Goal: Information Seeking & Learning: Learn about a topic

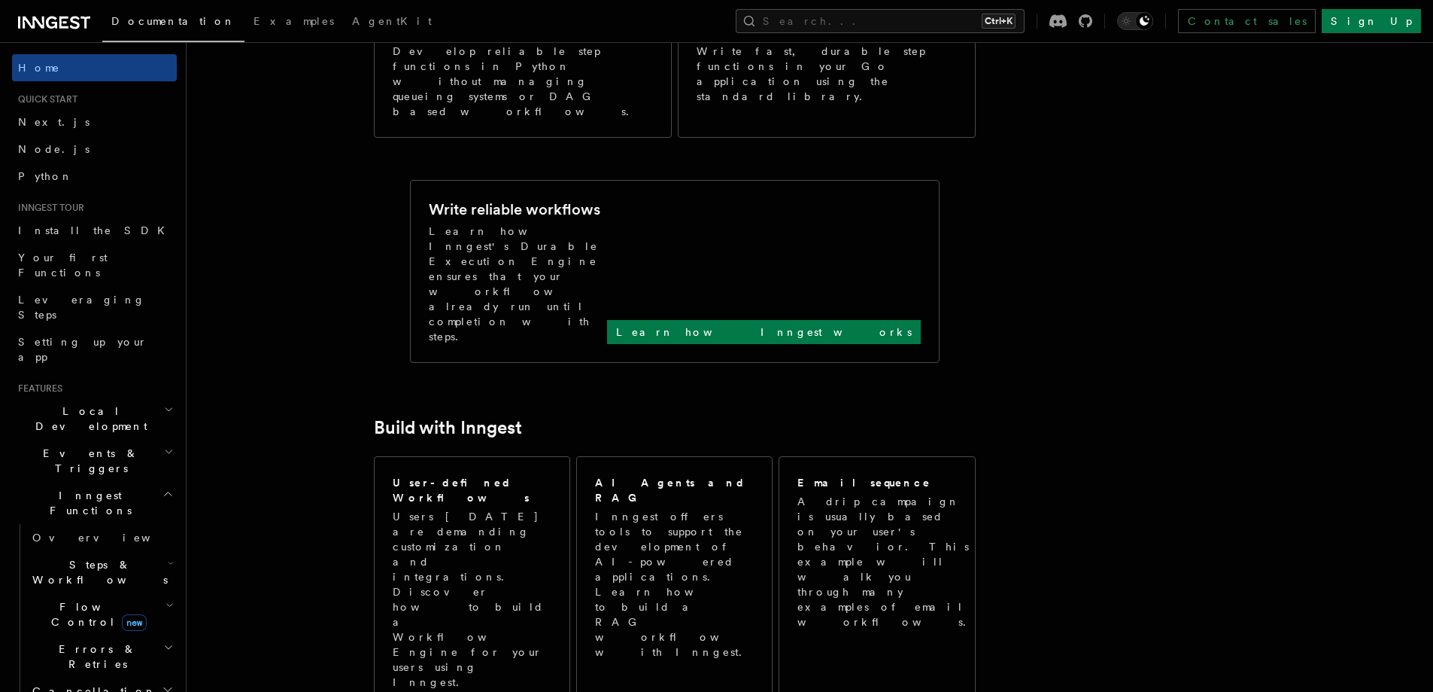
scroll to position [401, 0]
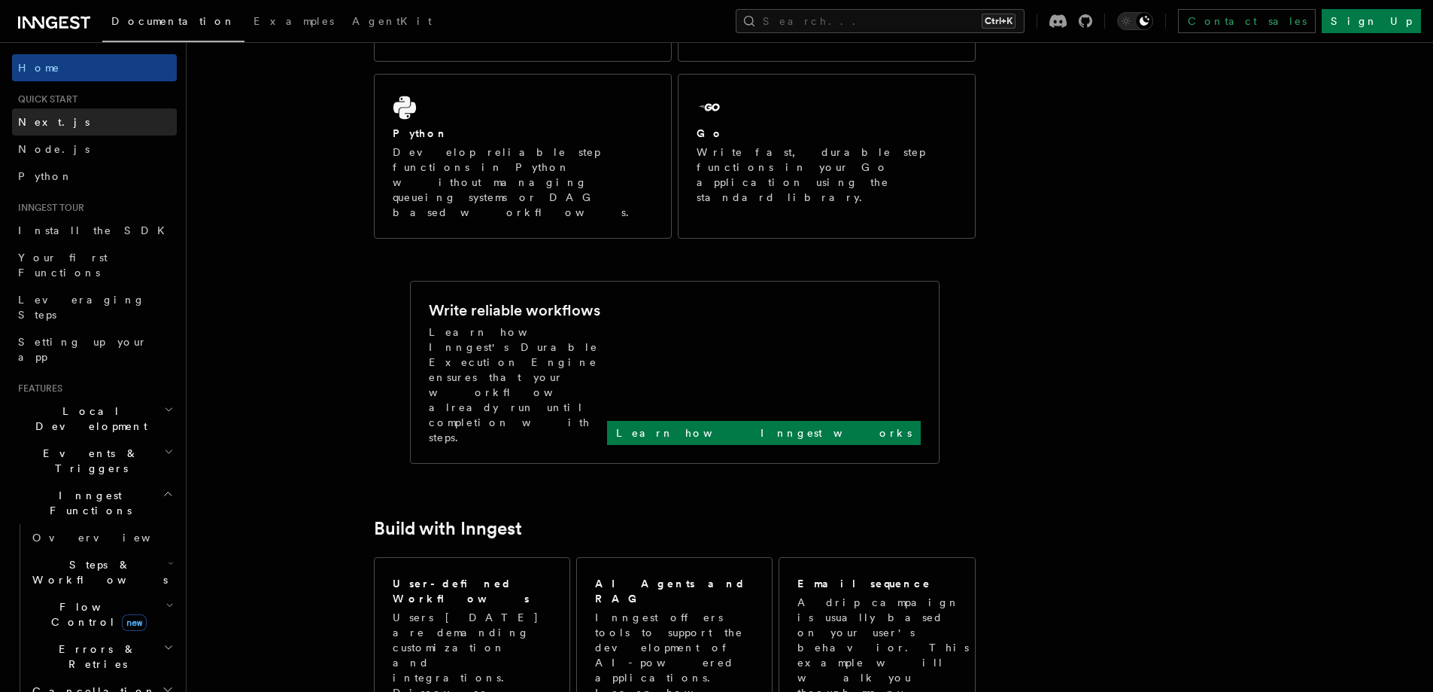
click at [40, 117] on span "Next.js" at bounding box center [53, 122] width 71 height 12
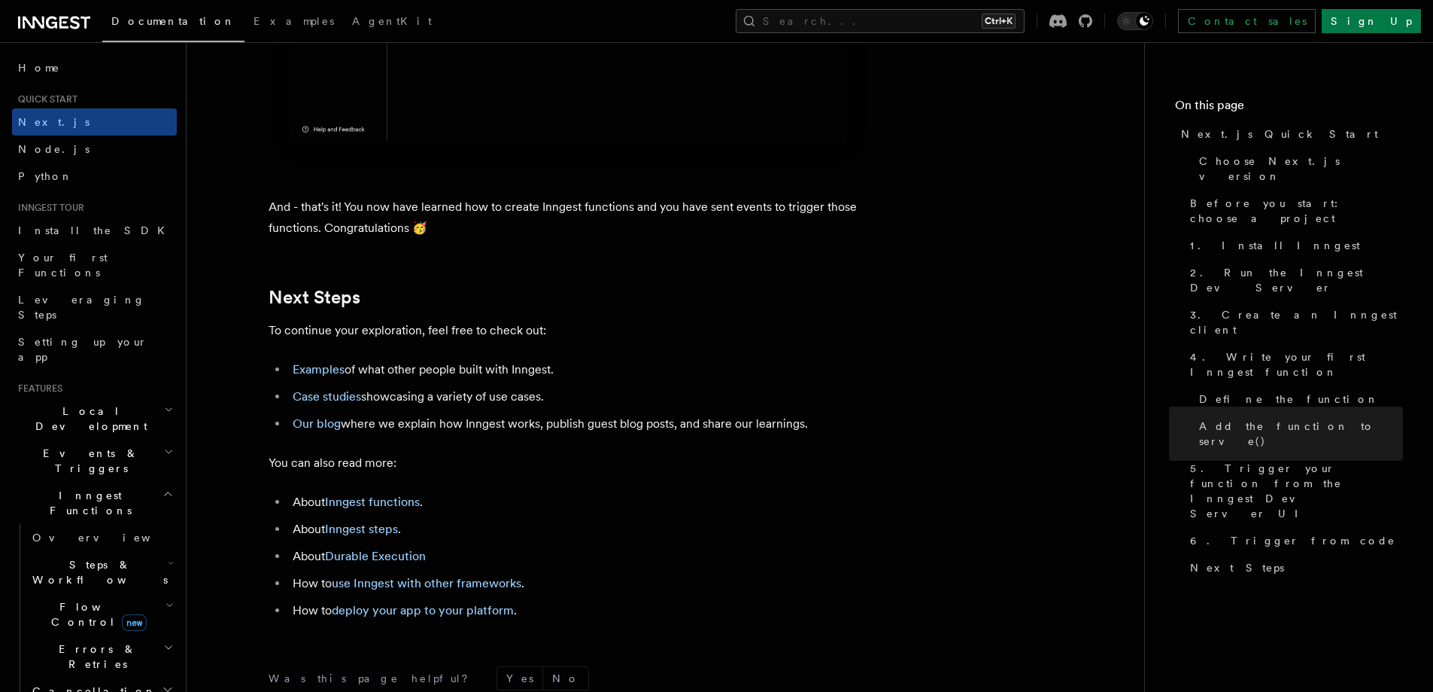
scroll to position [9230, 0]
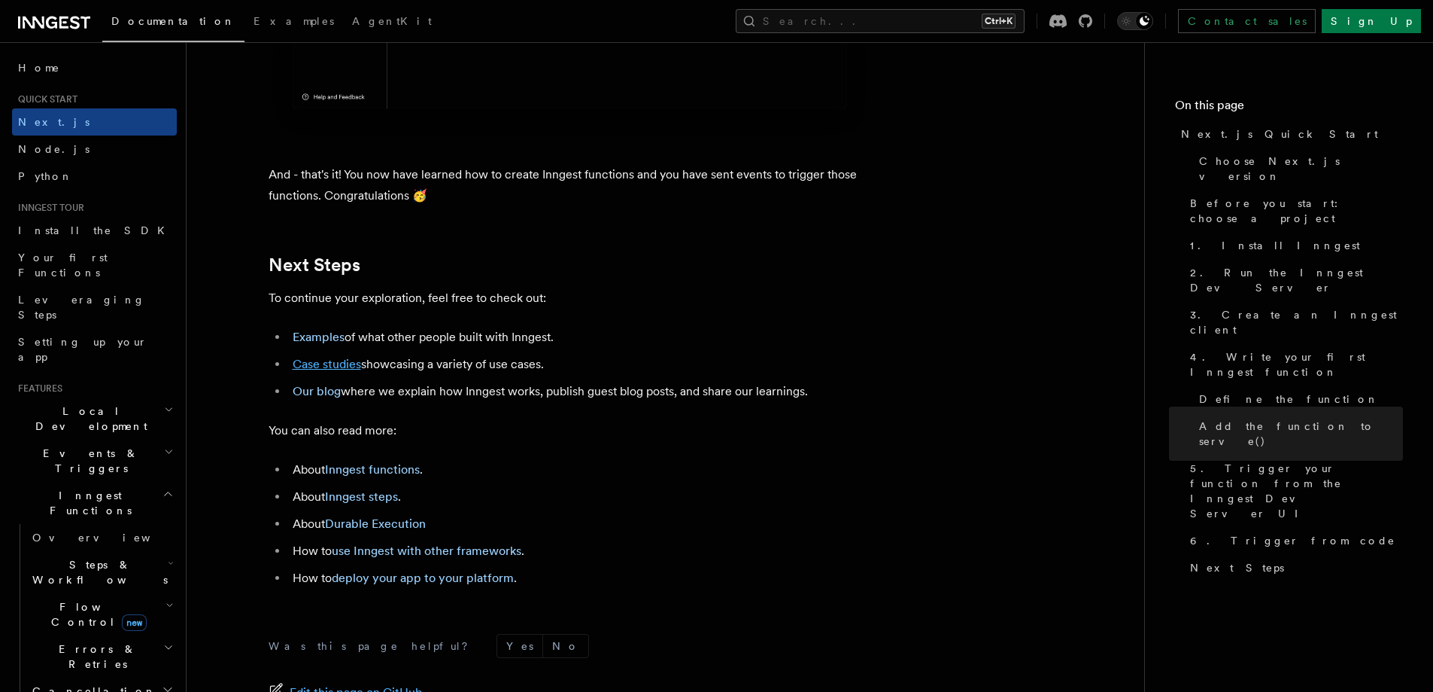
click at [327, 371] on link "Case studies" at bounding box center [327, 364] width 68 height 14
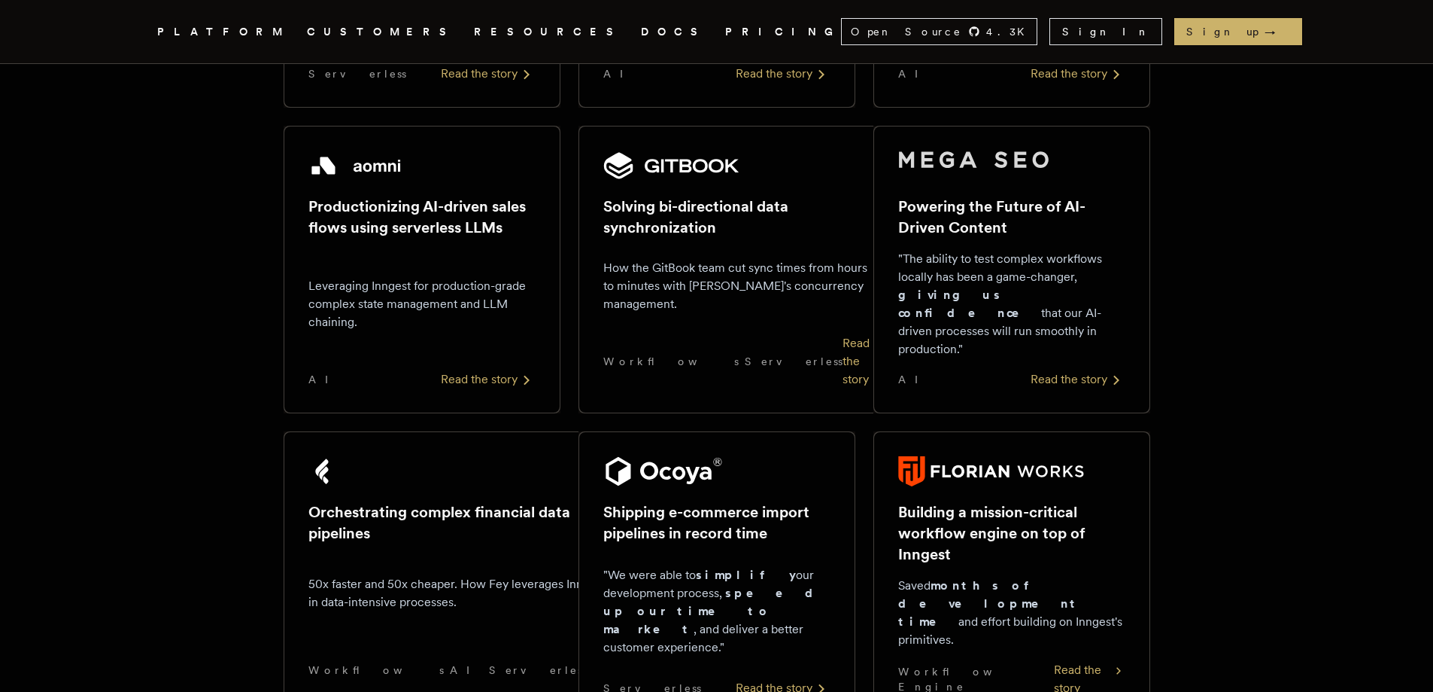
scroll to position [803, 0]
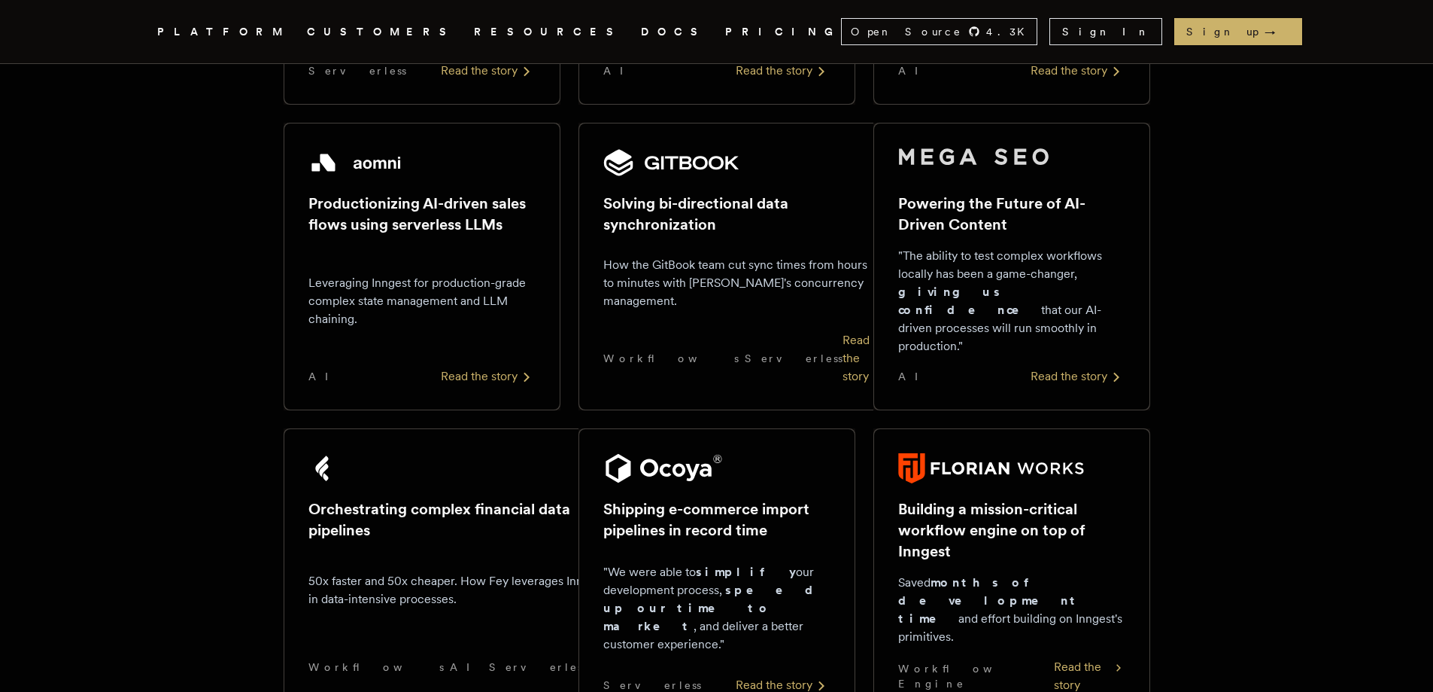
click at [641, 37] on link "DOCS" at bounding box center [674, 32] width 66 height 19
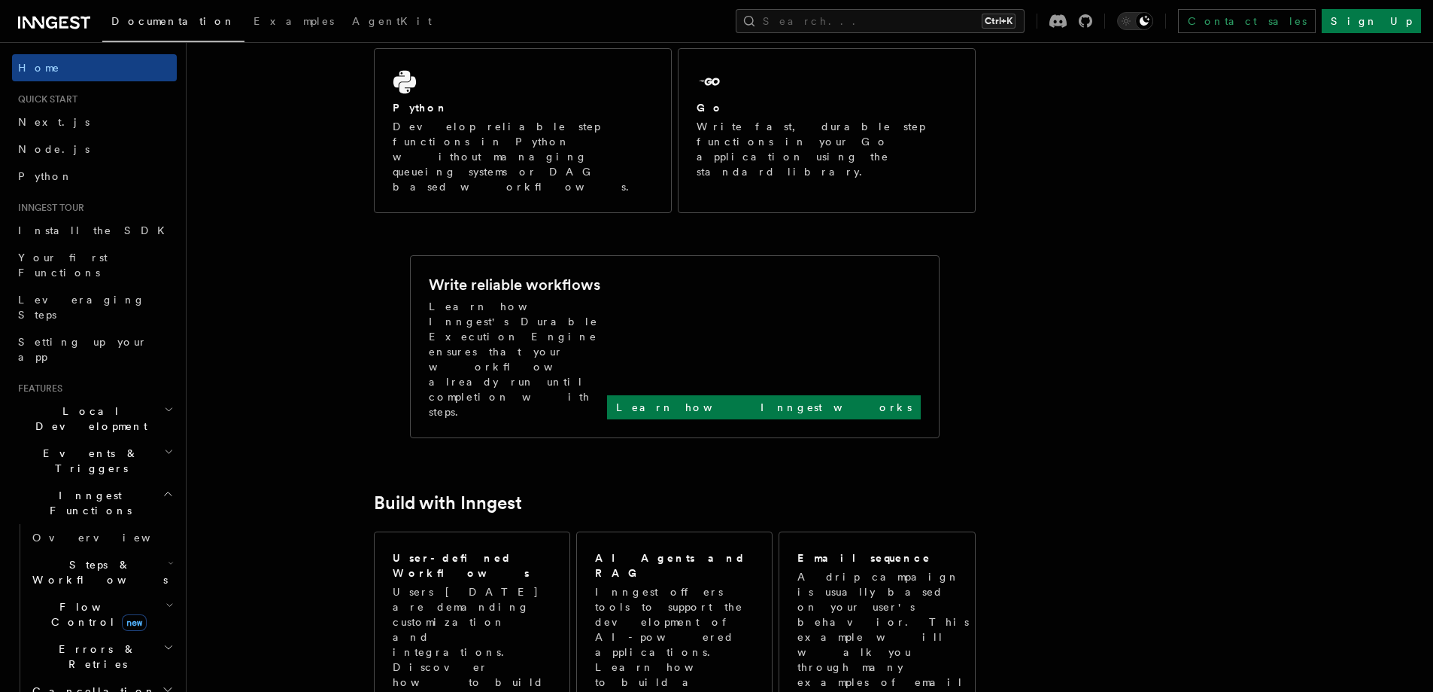
scroll to position [502, 0]
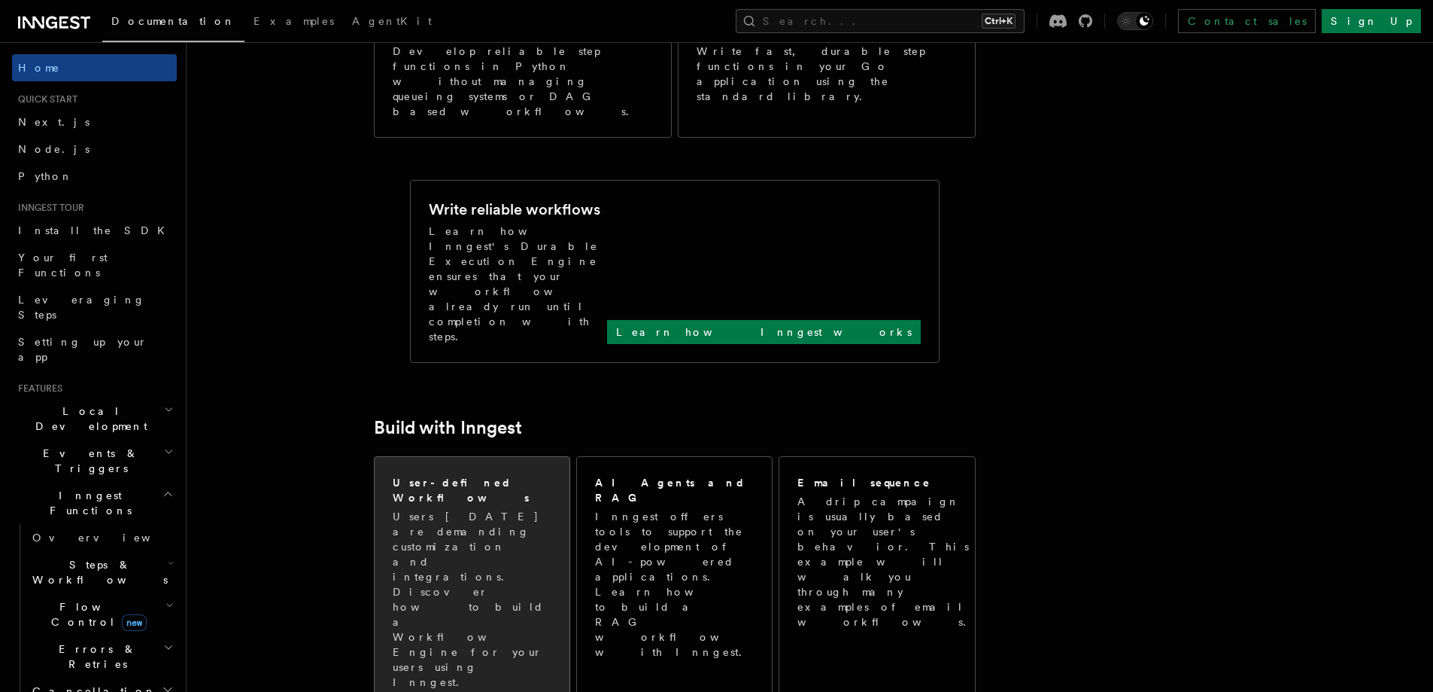
click at [409, 509] on p "Users [DATE] are demanding customization and integrations. Discover how to buil…" at bounding box center [472, 599] width 159 height 181
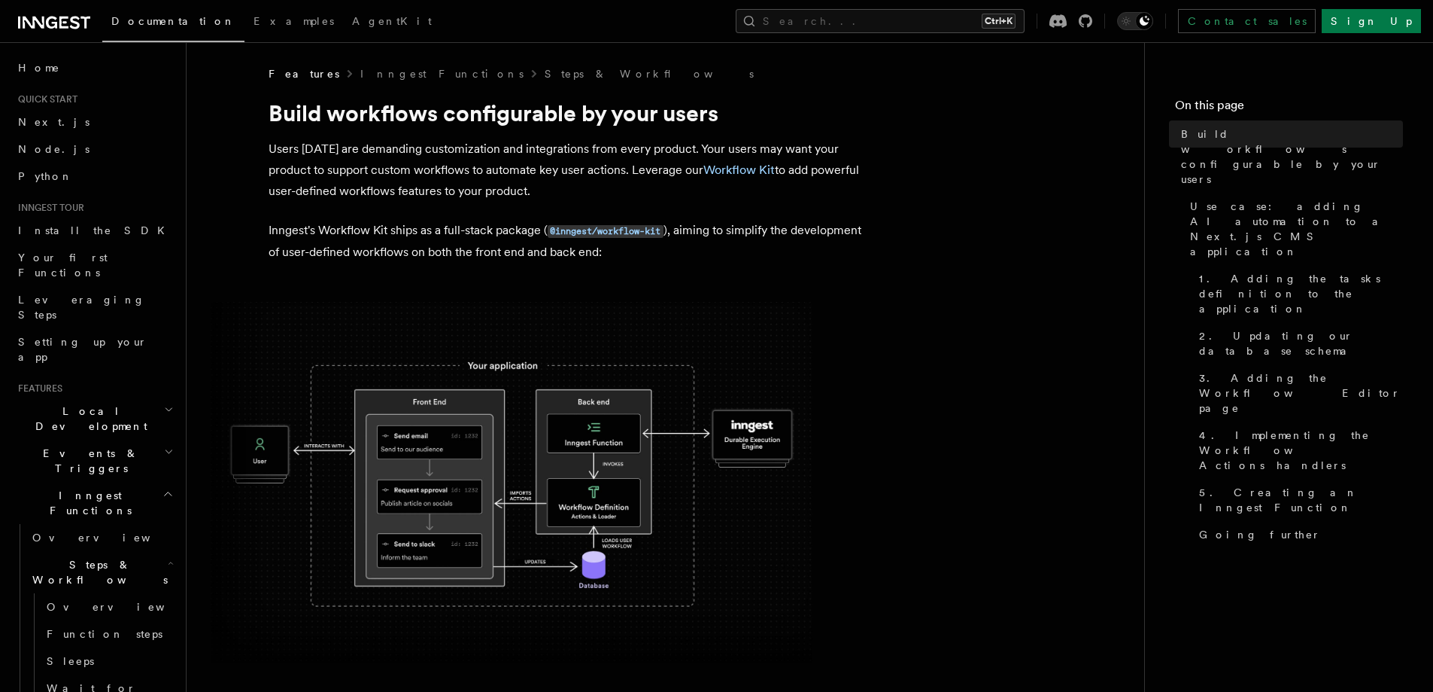
click at [383, 424] on img at bounding box center [512, 482] width 602 height 360
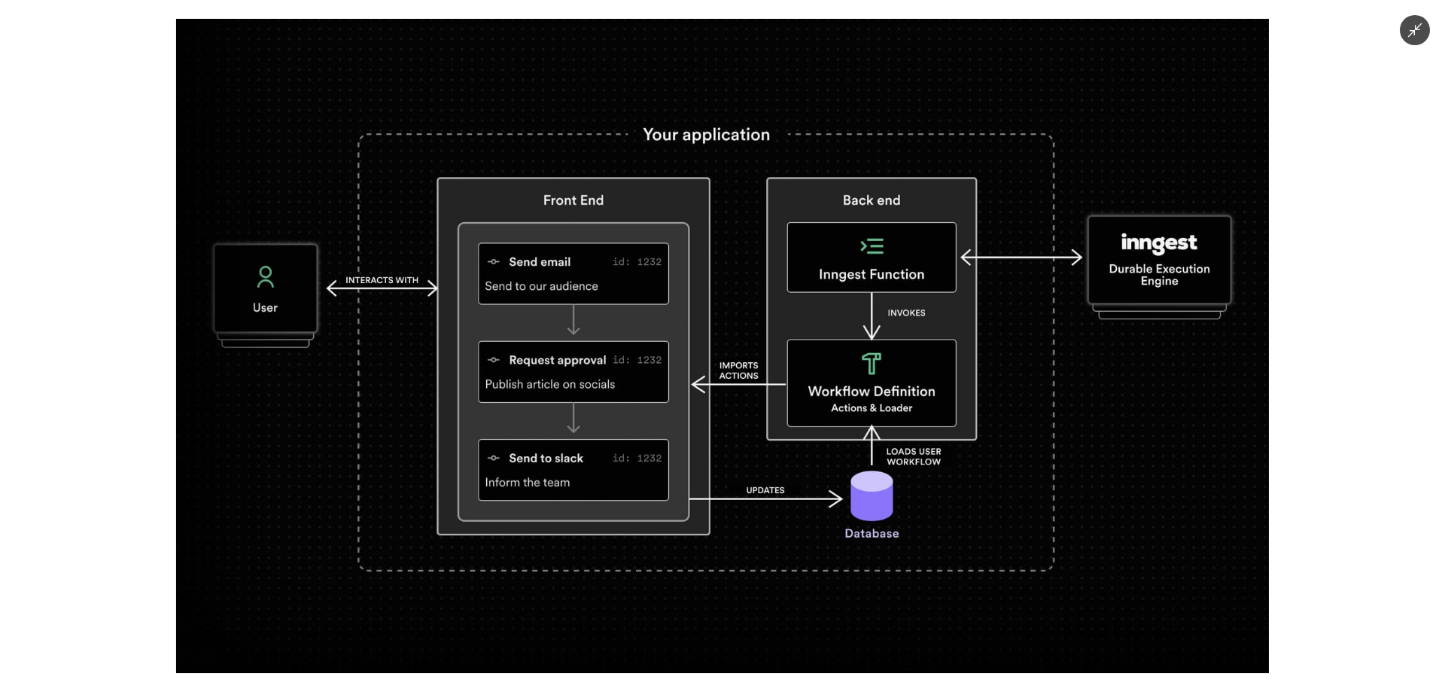
click at [1415, 23] on icon "Minimize image" at bounding box center [1414, 30] width 17 height 17
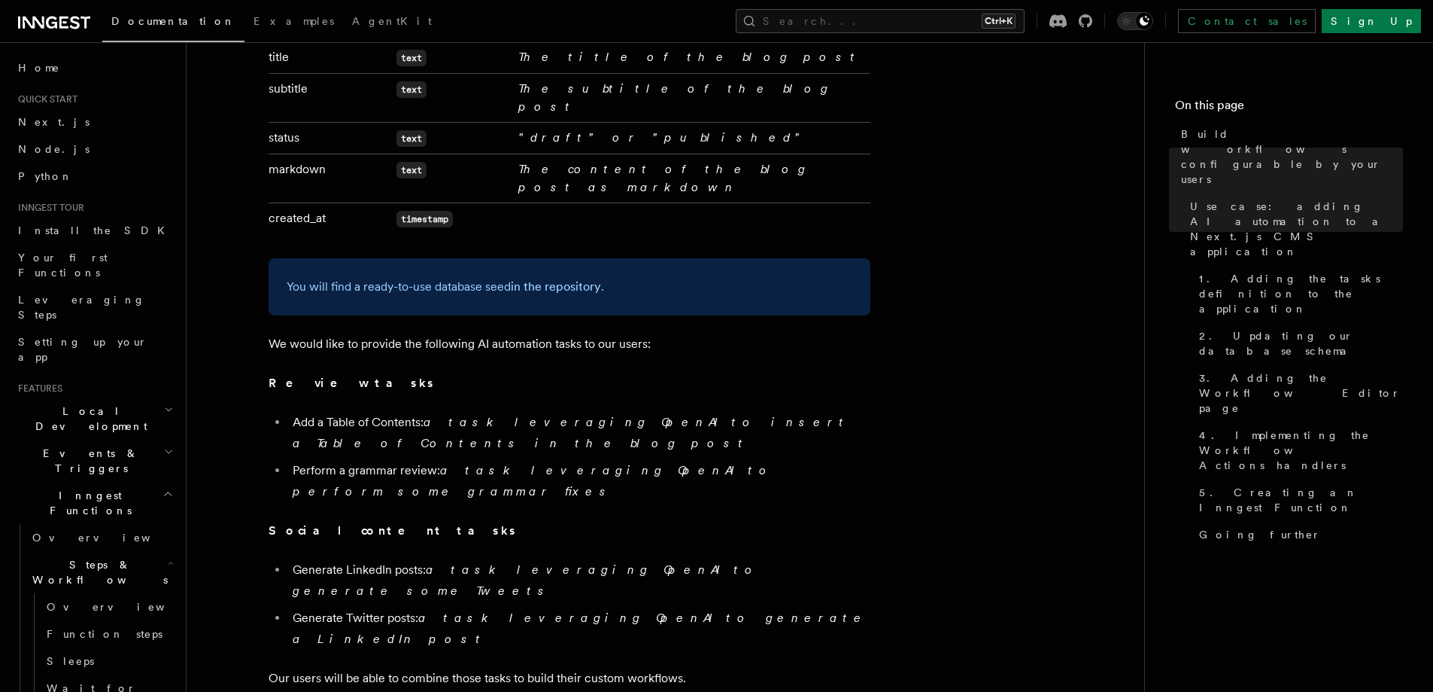
scroll to position [1003, 0]
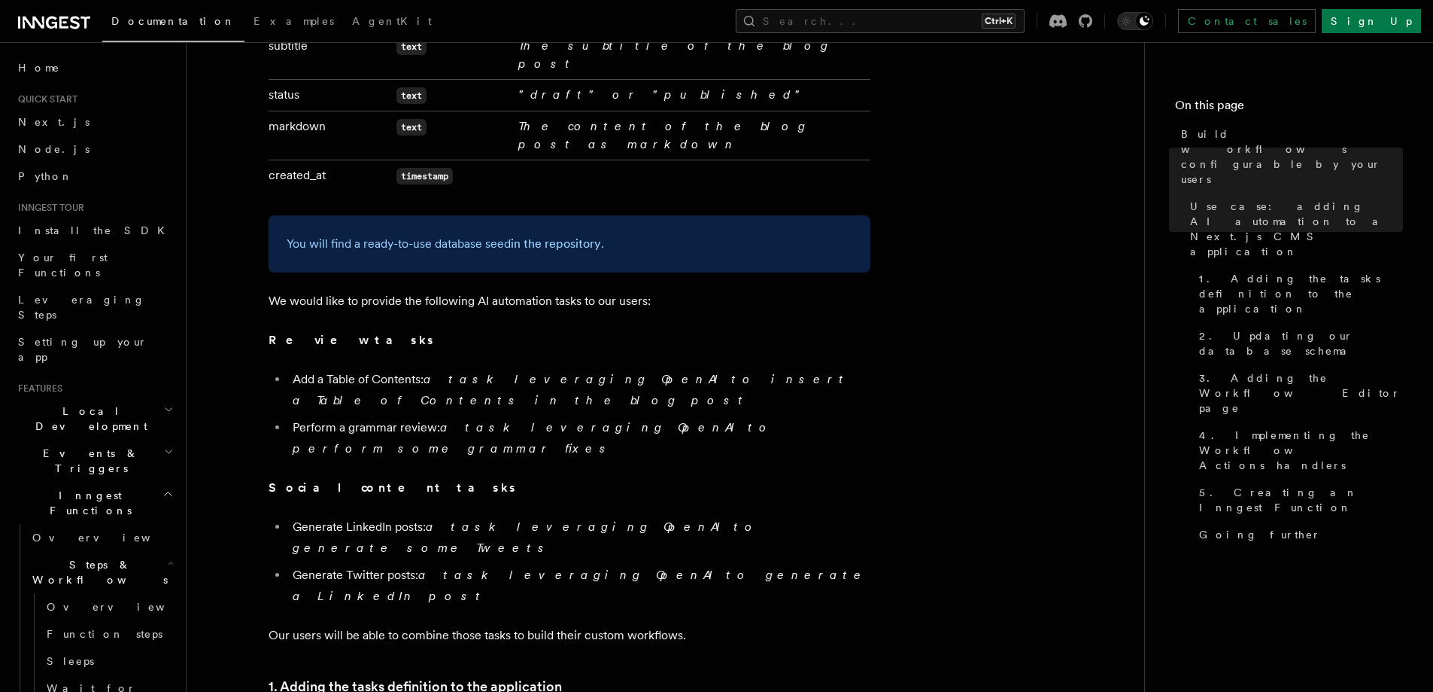
drag, startPoint x: 493, startPoint y: 348, endPoint x: 353, endPoint y: 366, distance: 141.1
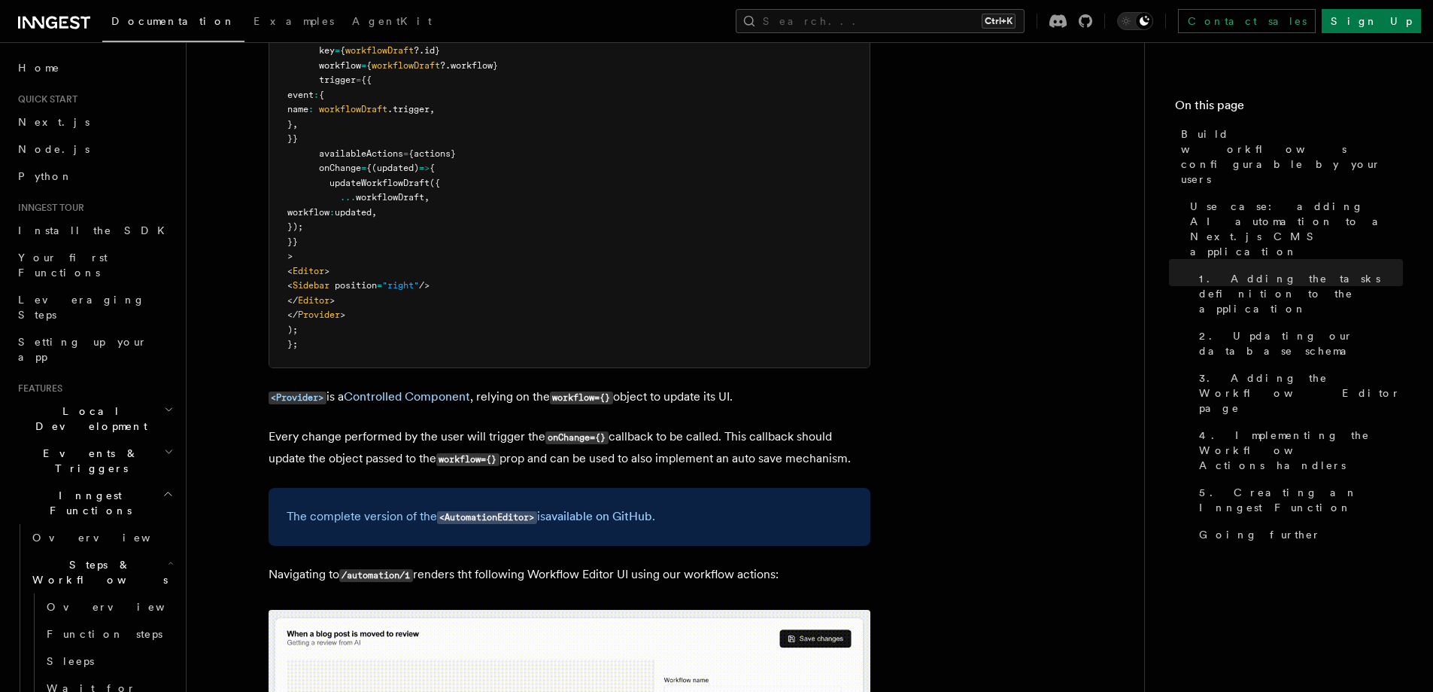
scroll to position [4314, 0]
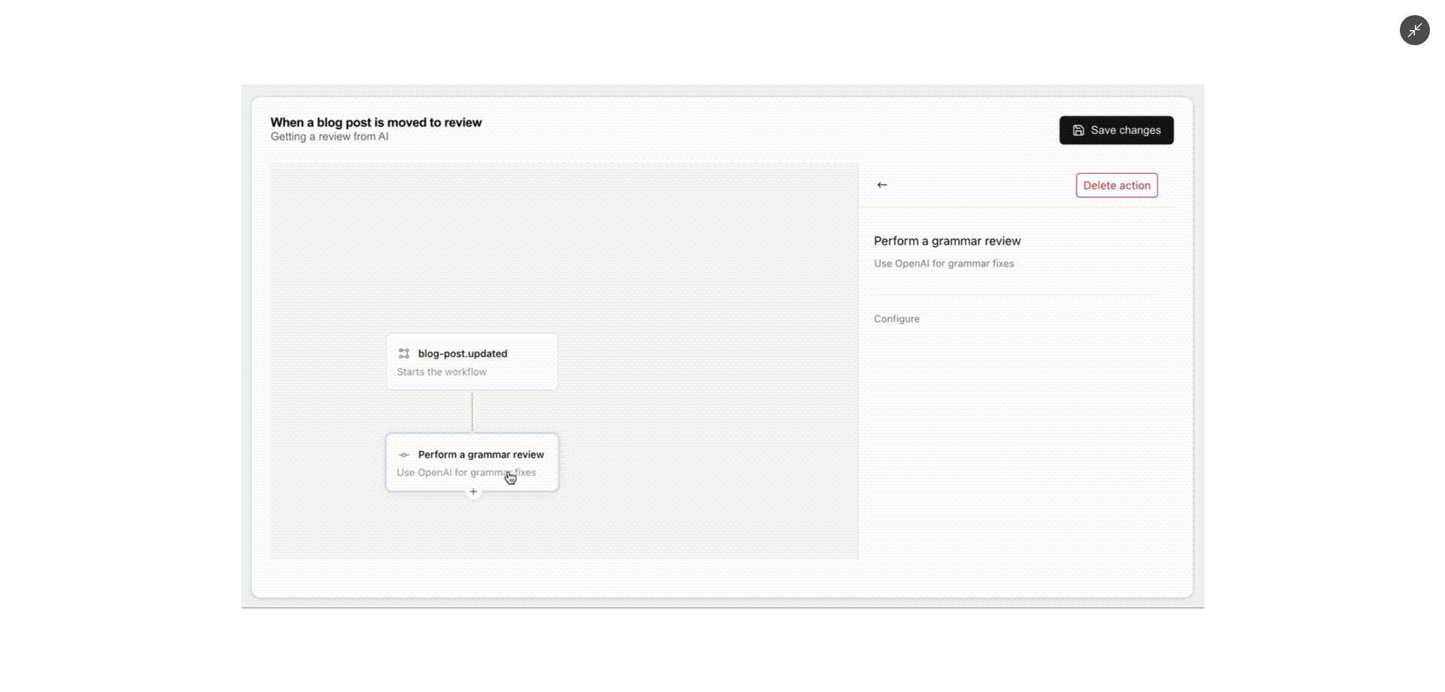
click at [78, 166] on div at bounding box center [722, 346] width 1445 height 692
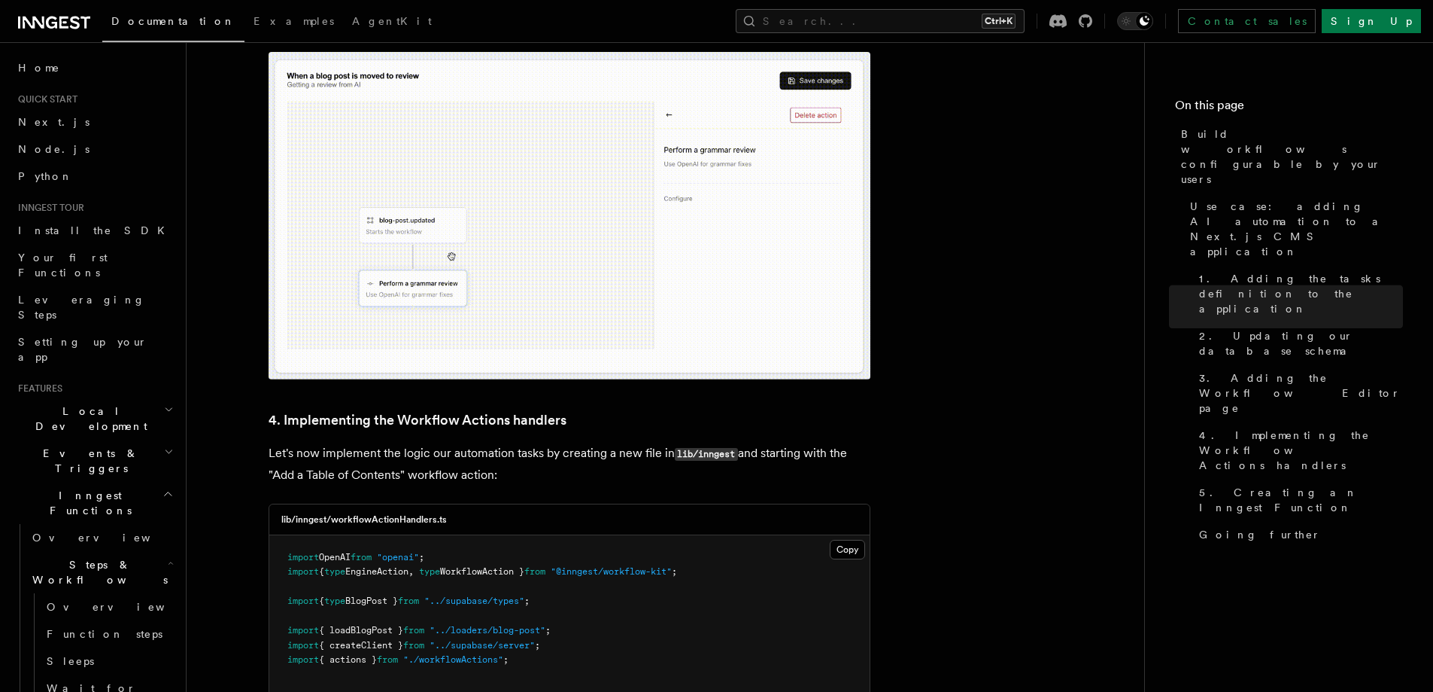
scroll to position [4816, 0]
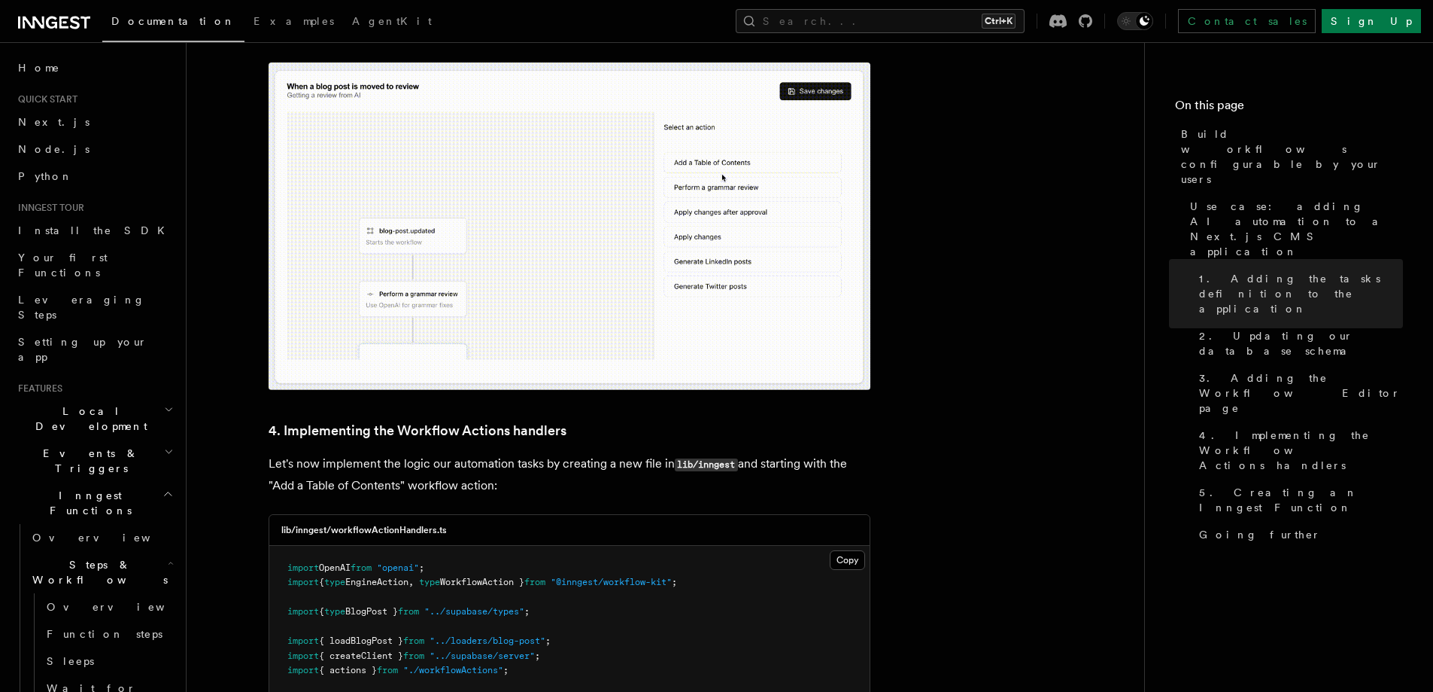
click at [95, 488] on span "Inngest Functions" at bounding box center [87, 503] width 150 height 30
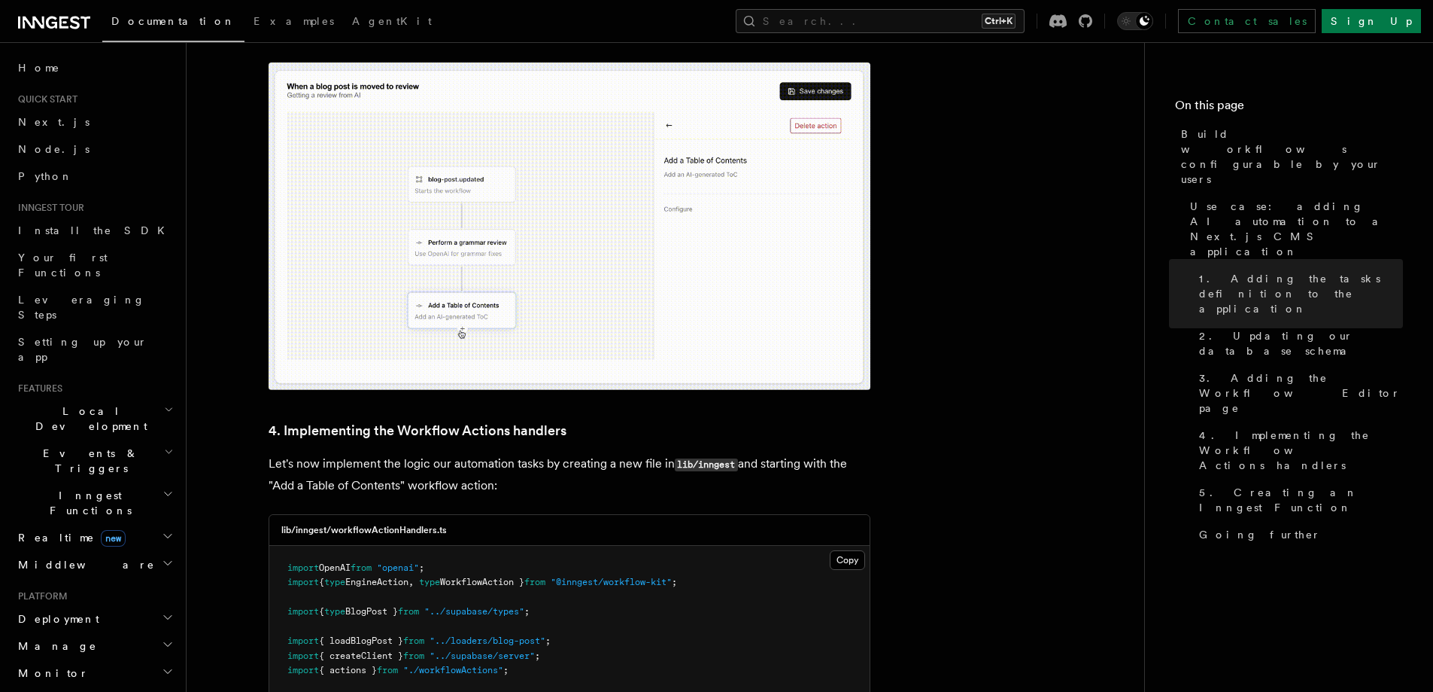
click at [30, 530] on span "Realtime new" at bounding box center [69, 537] width 114 height 15
click at [49, 557] on span "Overview" at bounding box center [109, 564] width 155 height 15
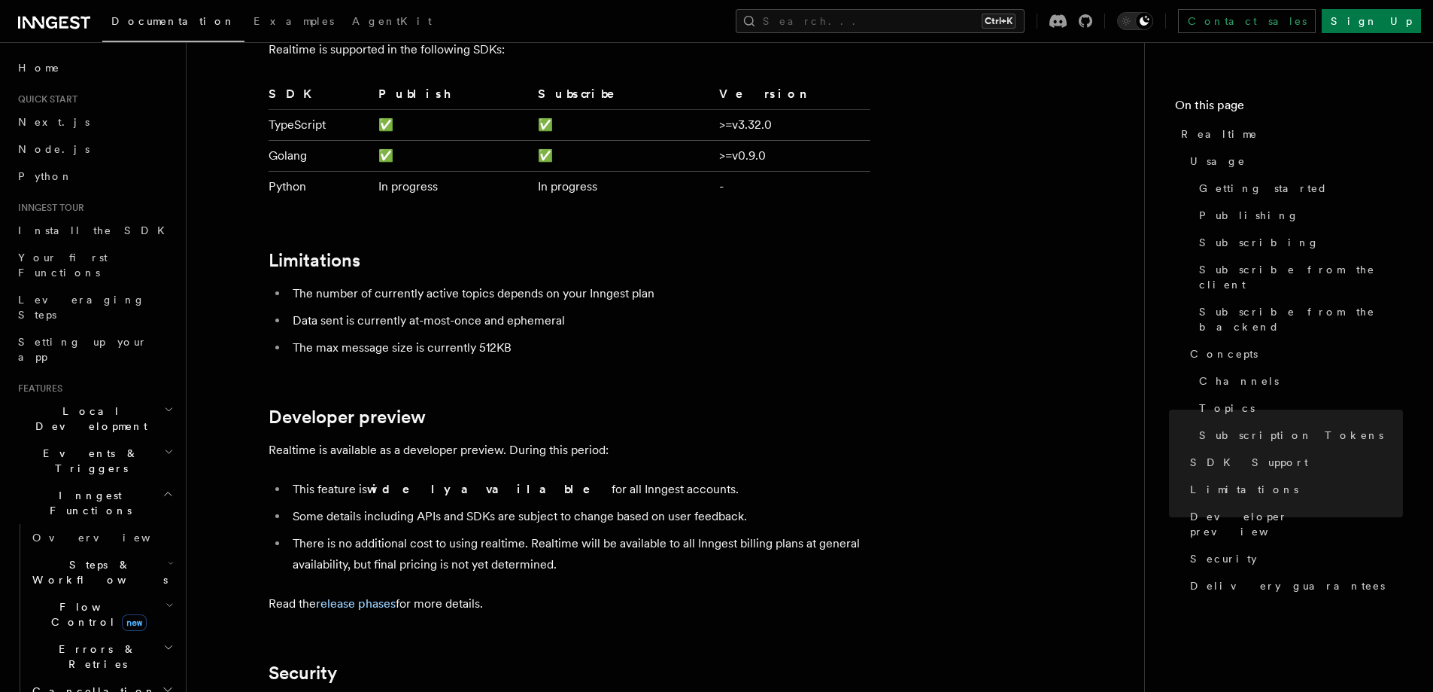
scroll to position [4615, 0]
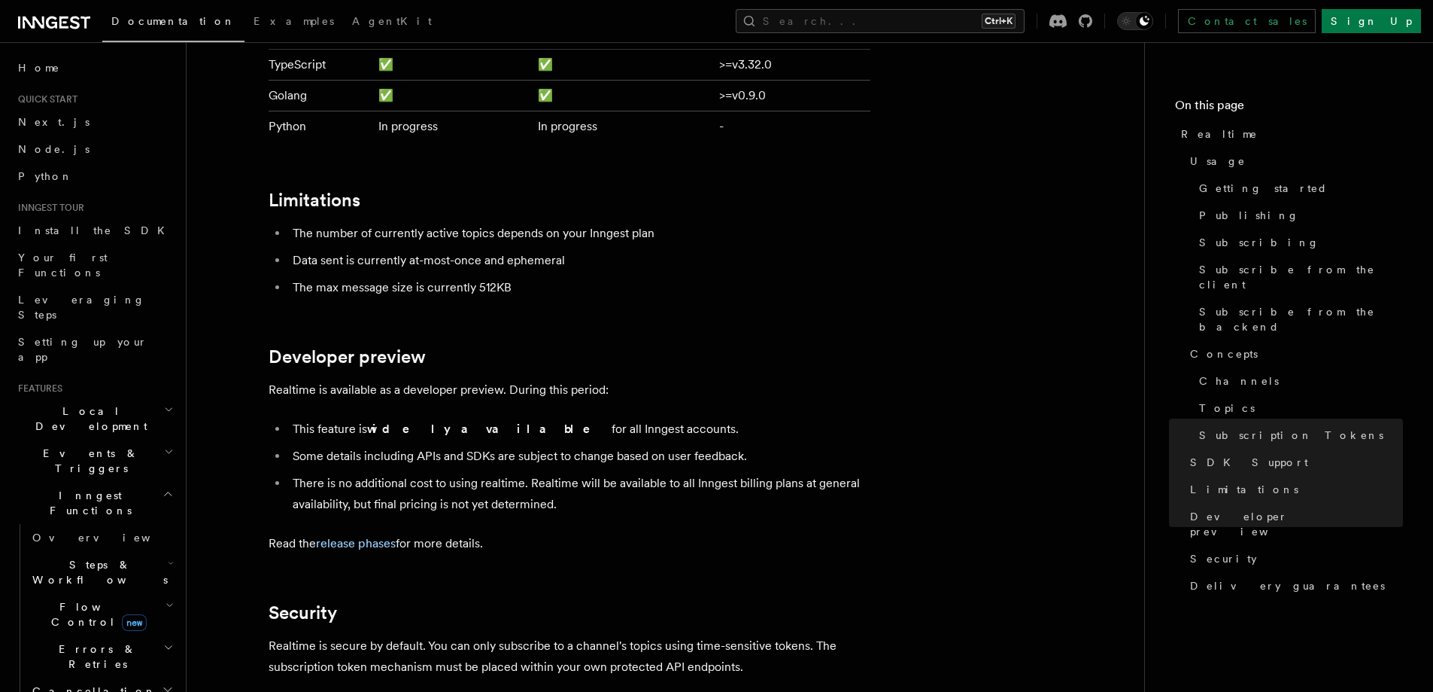
click at [163, 488] on icon "button" at bounding box center [168, 494] width 11 height 12
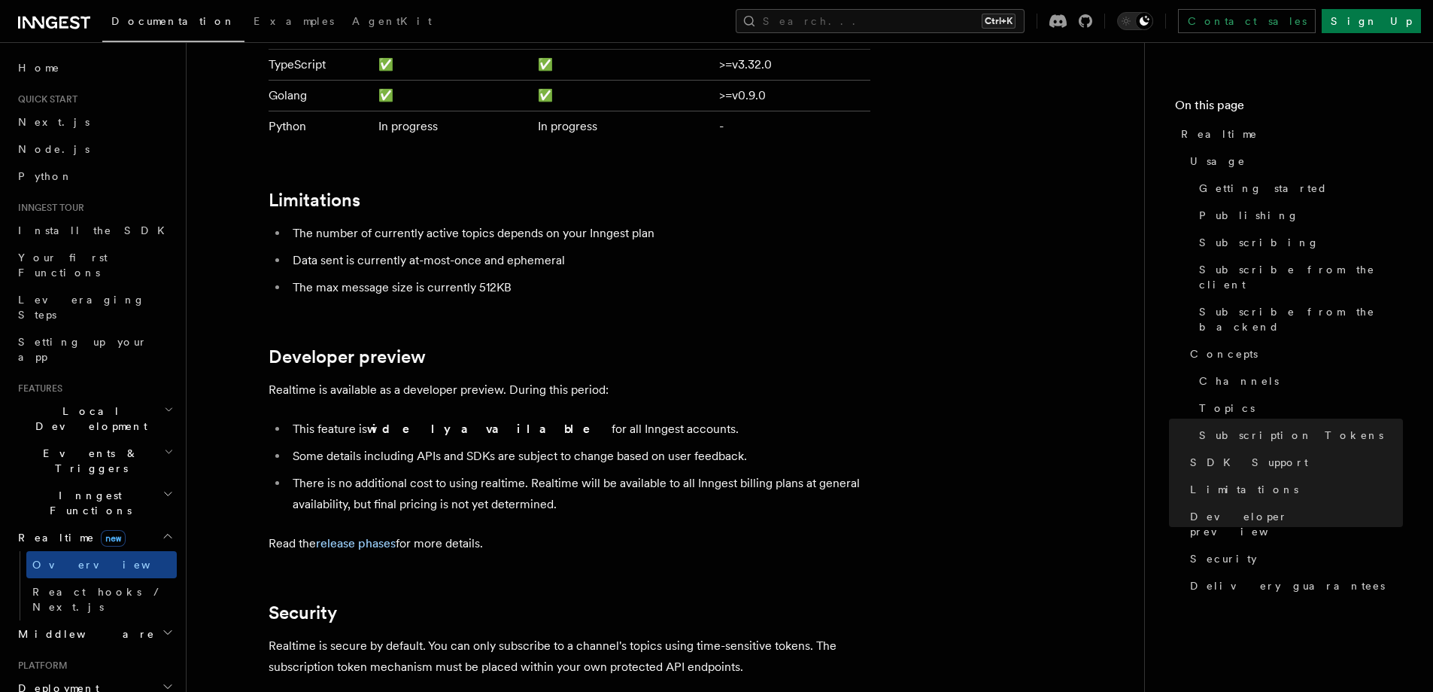
click at [162, 530] on icon "button" at bounding box center [168, 536] width 12 height 12
click at [132, 551] on h2 "Middleware" at bounding box center [94, 564] width 165 height 27
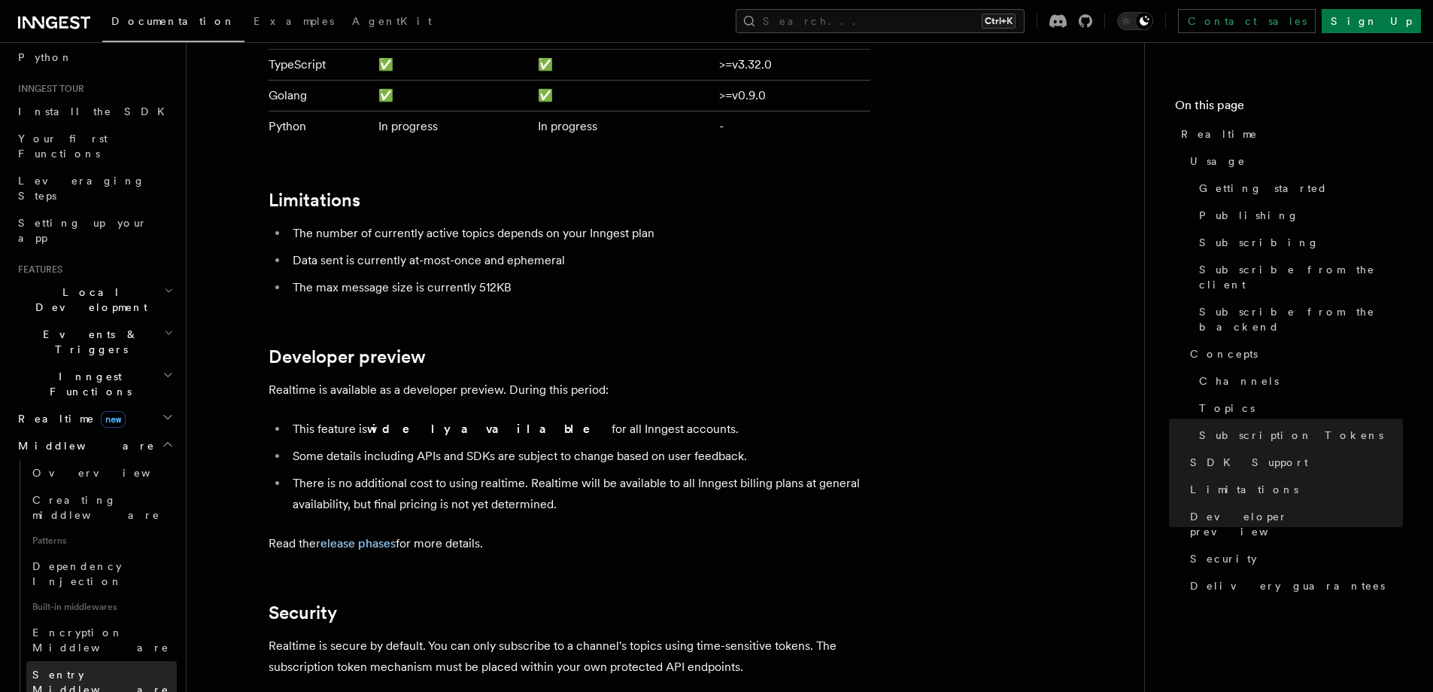
scroll to position [201, 0]
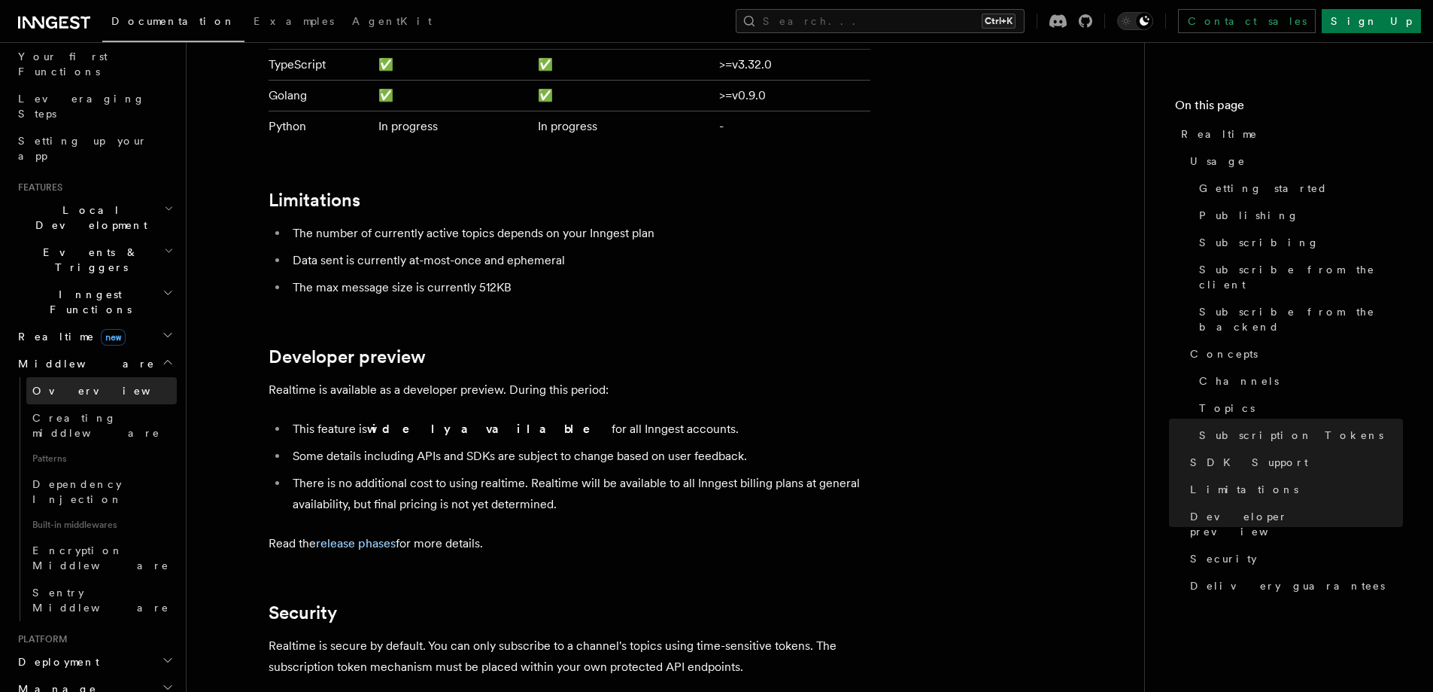
click at [56, 377] on link "Overview" at bounding box center [101, 390] width 150 height 27
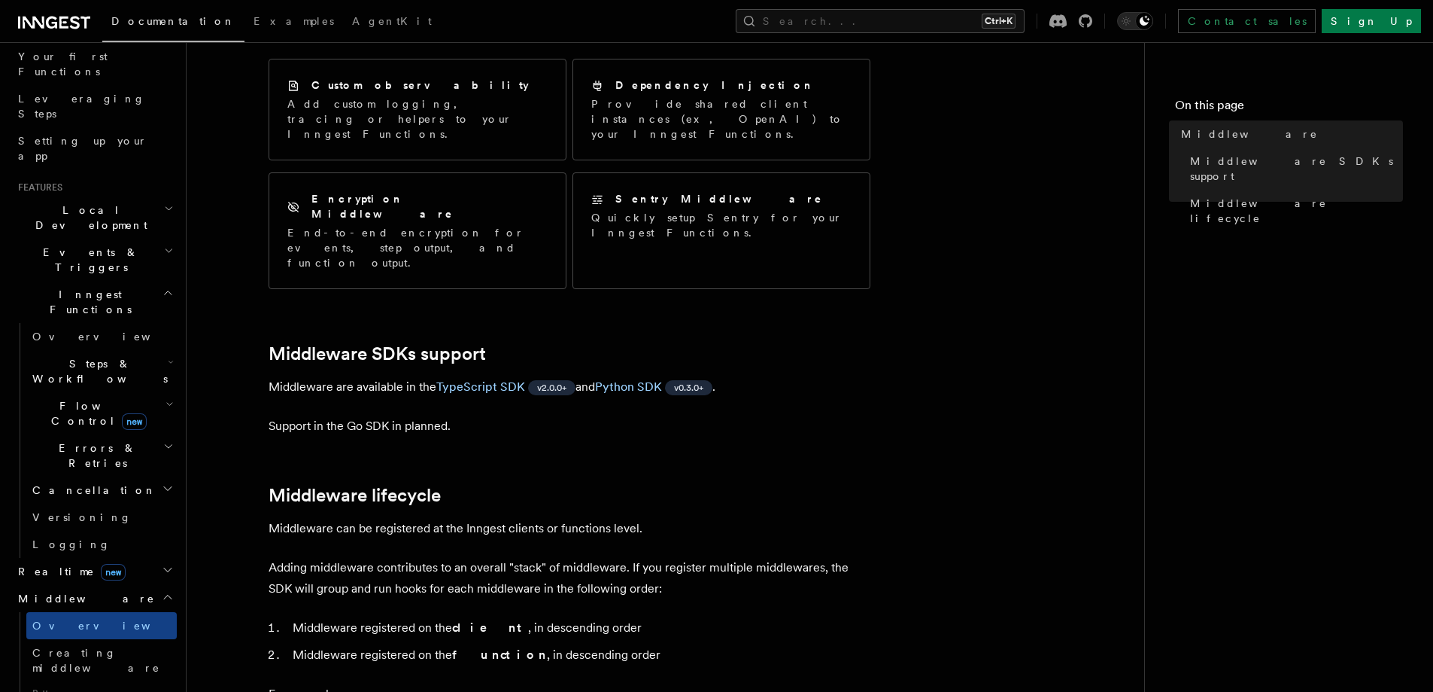
scroll to position [301, 0]
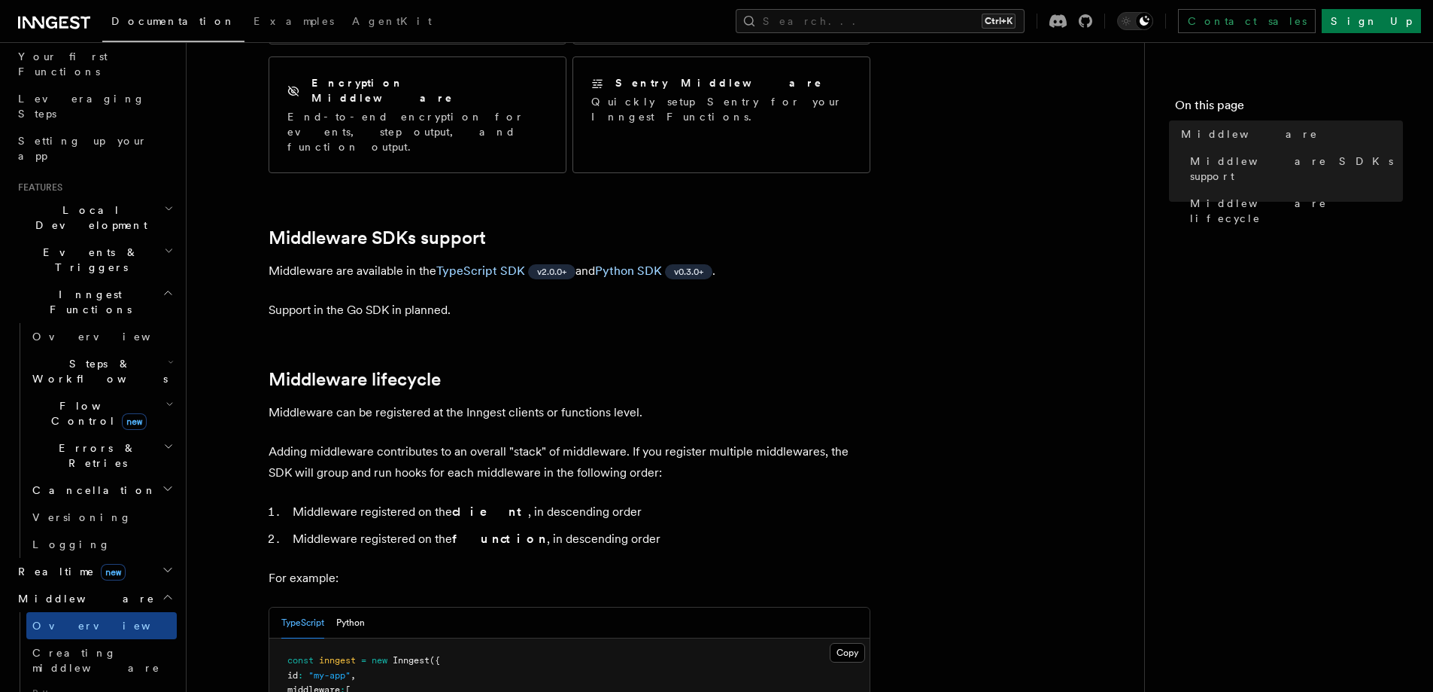
click at [148, 18] on span "Documentation" at bounding box center [173, 21] width 124 height 12
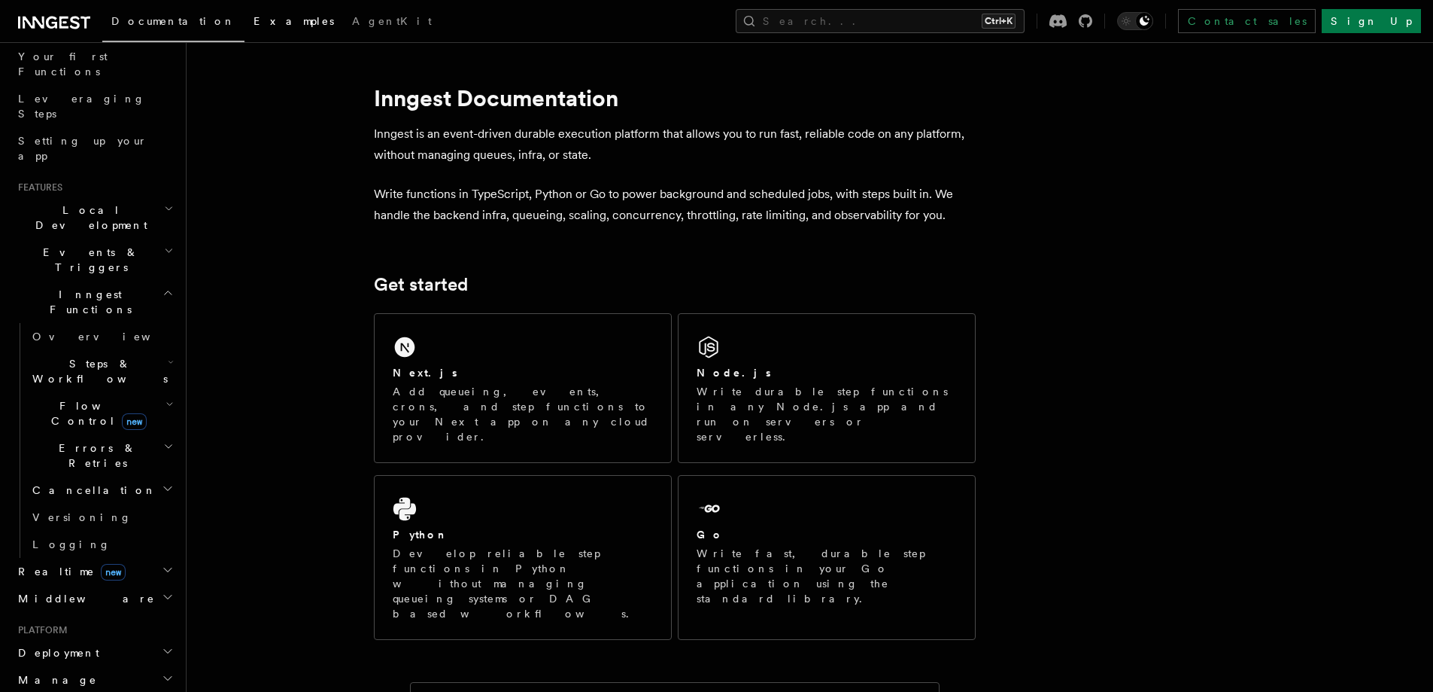
click at [254, 21] on span "Examples" at bounding box center [294, 21] width 81 height 12
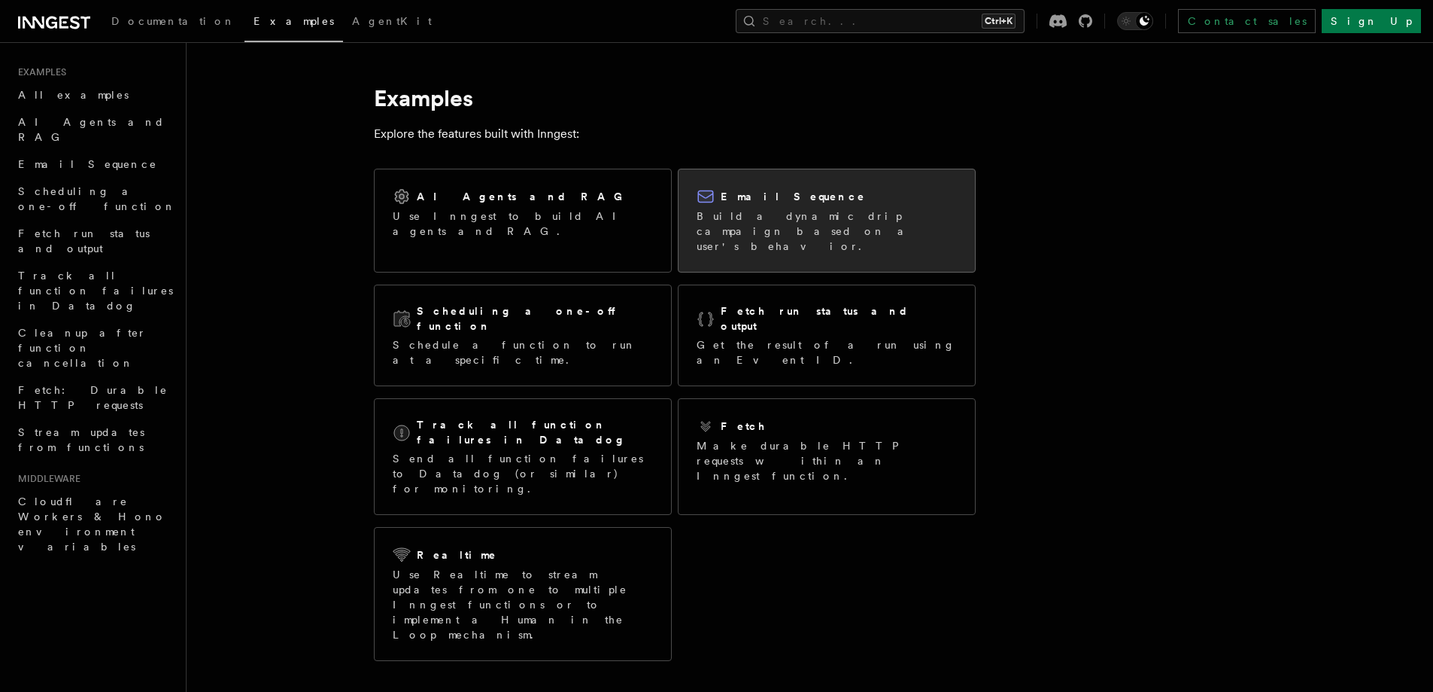
click at [739, 215] on p "Build a dynamic drip campaign based on a user's behavior." at bounding box center [827, 230] width 260 height 45
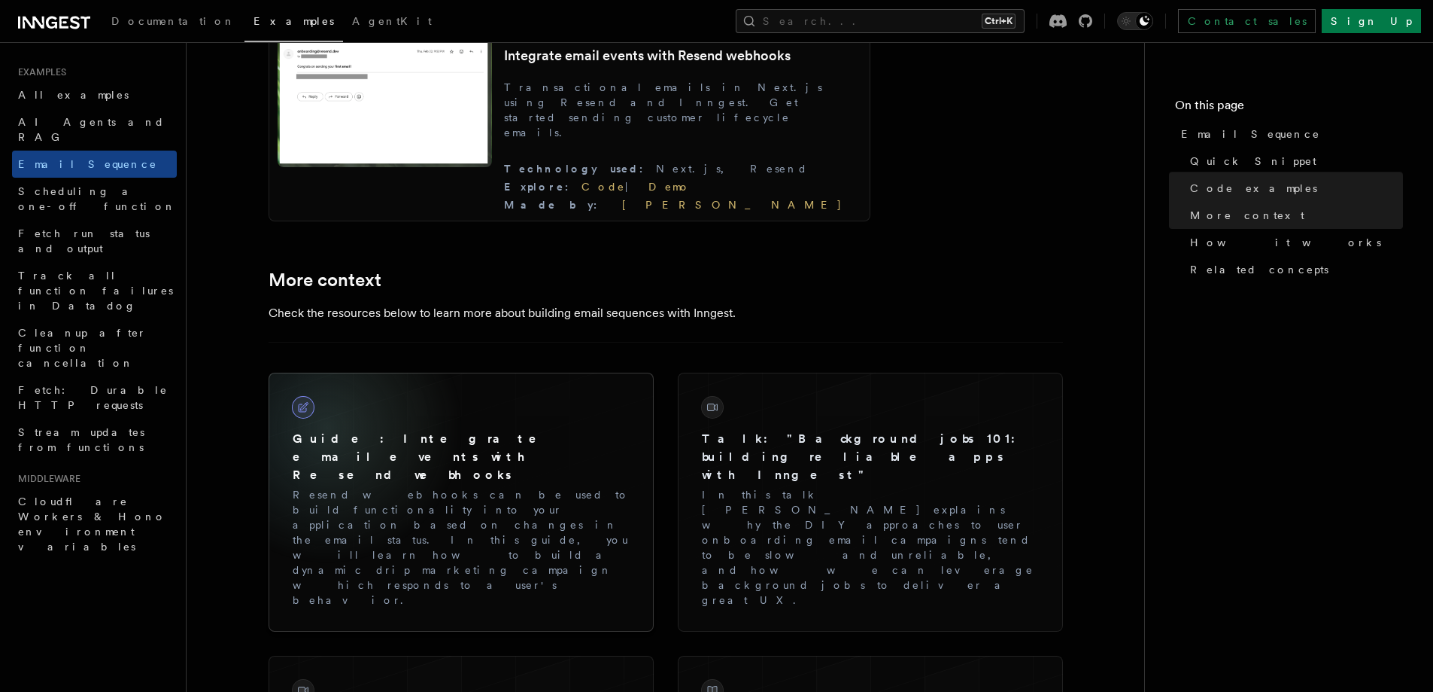
scroll to position [1605, 0]
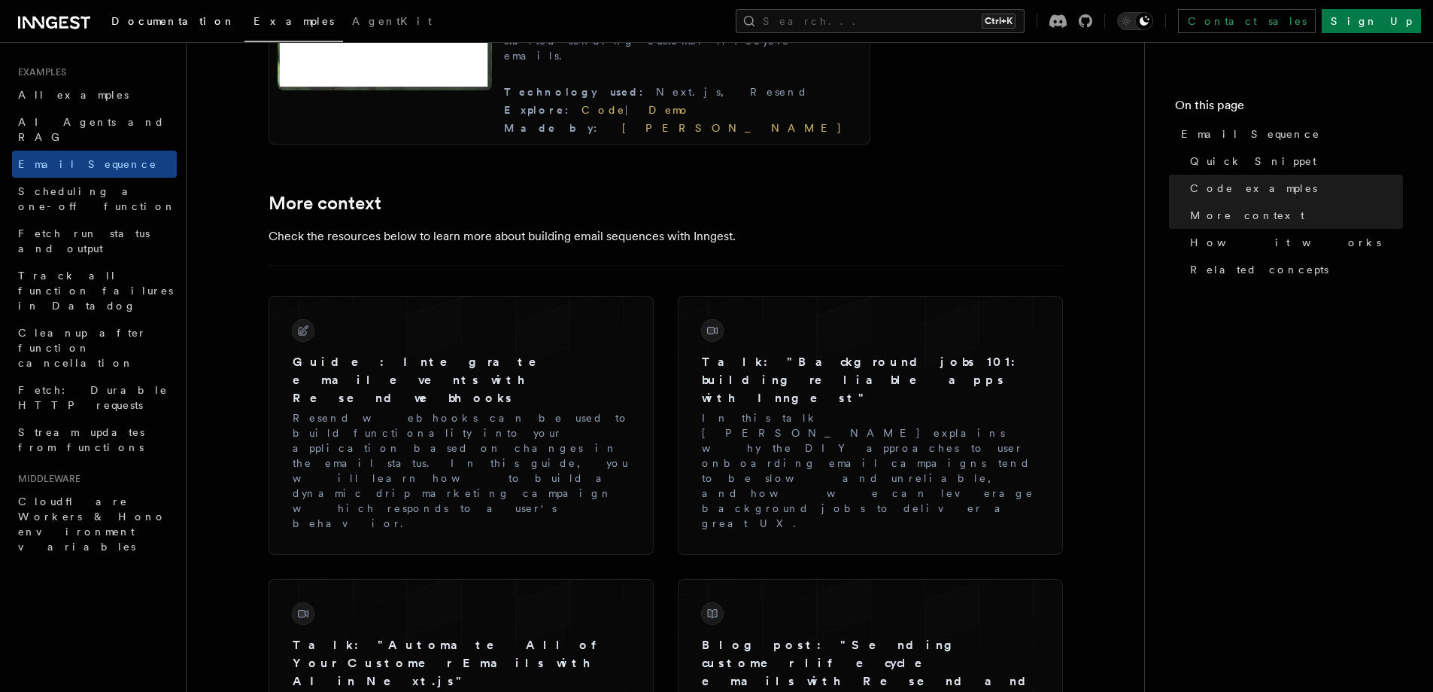
click at [119, 9] on link "Documentation" at bounding box center [173, 23] width 142 height 36
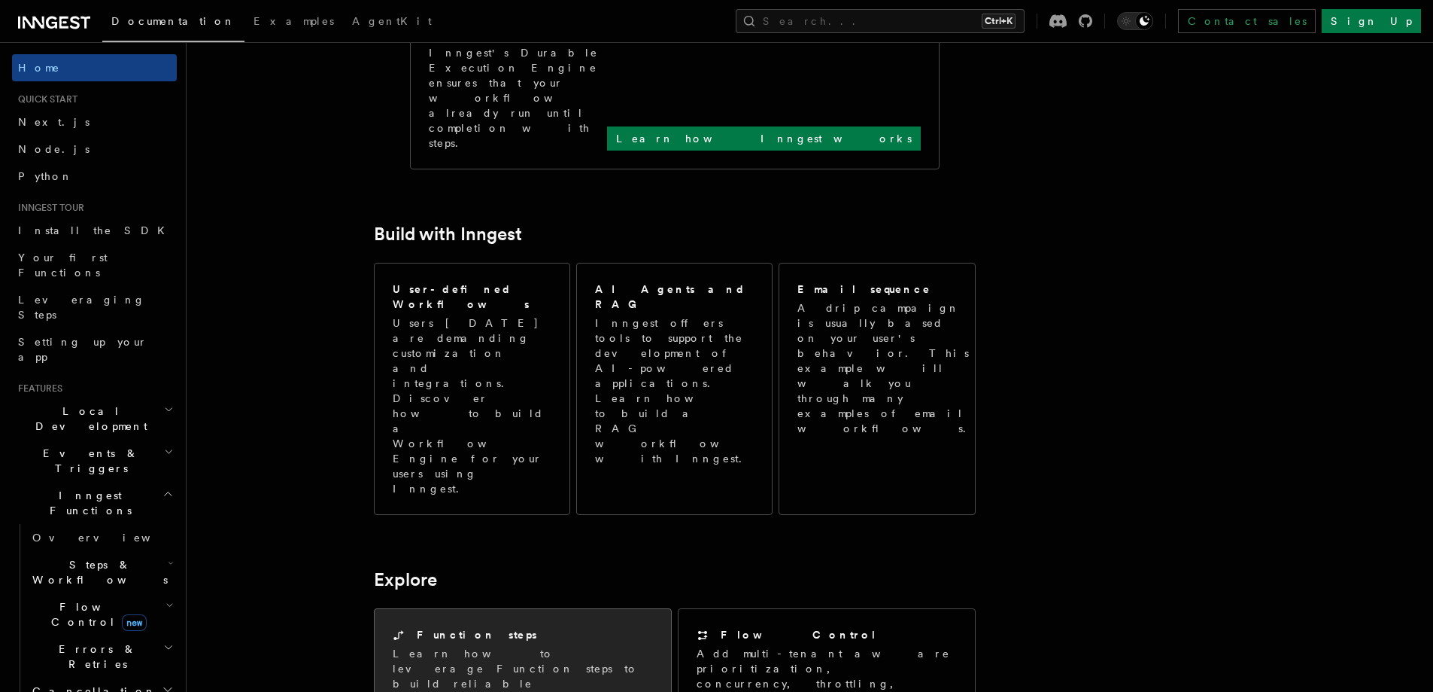
scroll to position [702, 0]
